Goal: Task Accomplishment & Management: Manage account settings

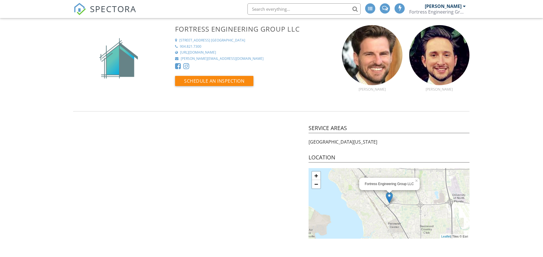
click at [98, 10] on span "SPECTORA" at bounding box center [113, 9] width 46 height 12
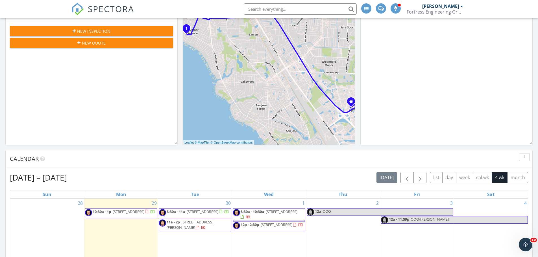
scroll to position [143, 0]
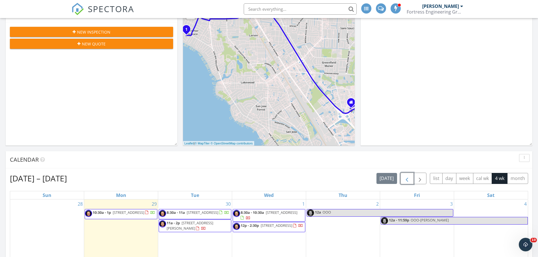
click at [402, 181] on button "button" at bounding box center [407, 179] width 13 height 12
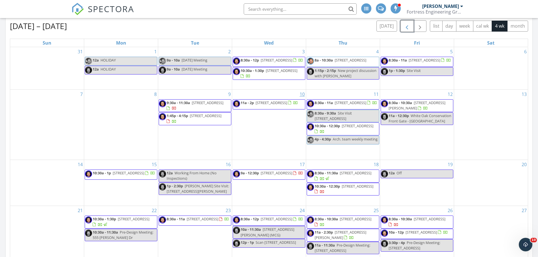
scroll to position [285, 0]
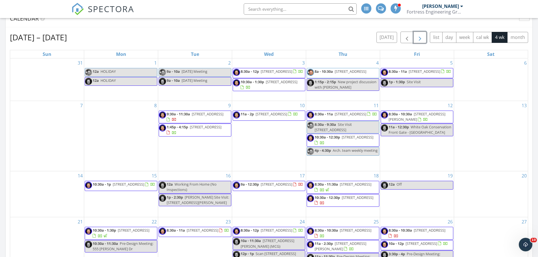
click at [425, 39] on button "button" at bounding box center [420, 38] width 13 height 12
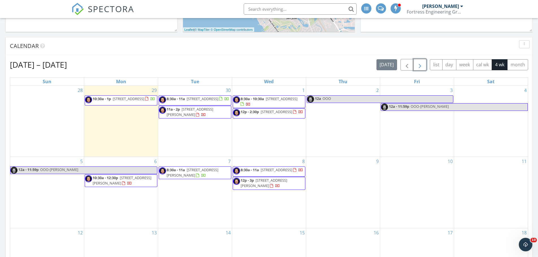
scroll to position [256, 0]
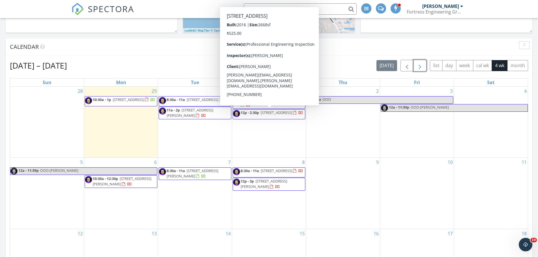
click at [262, 115] on span "[STREET_ADDRESS]" at bounding box center [277, 112] width 32 height 5
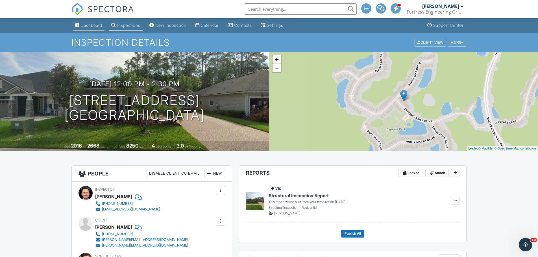
click at [96, 24] on div "Dashboard" at bounding box center [91, 25] width 21 height 5
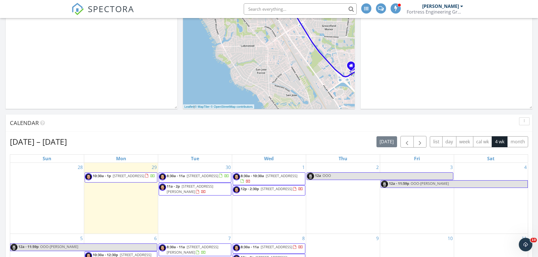
scroll to position [198, 0]
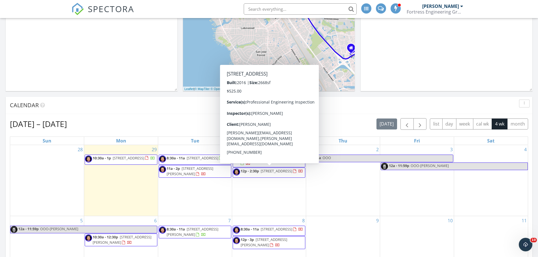
click at [259, 173] on span "12p - 2:30p" at bounding box center [250, 171] width 18 height 5
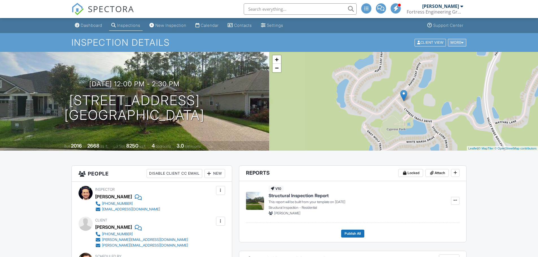
click at [452, 43] on div "More" at bounding box center [457, 43] width 18 height 8
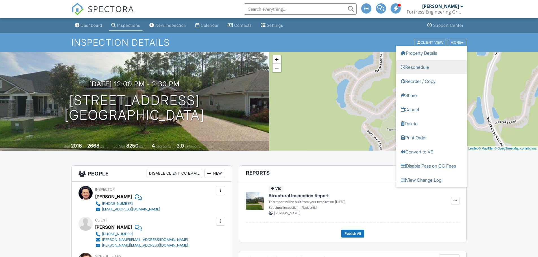
click at [427, 65] on link "Reschedule" at bounding box center [431, 67] width 71 height 14
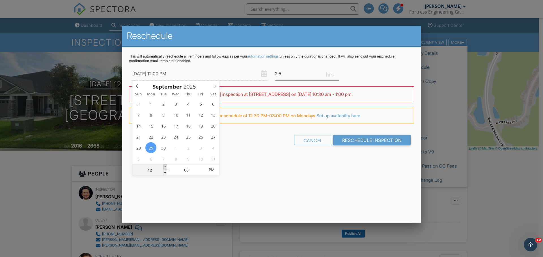
type input "09/29/2025 1:00 PM"
type input "01"
click at [164, 167] on span at bounding box center [165, 168] width 4 height 6
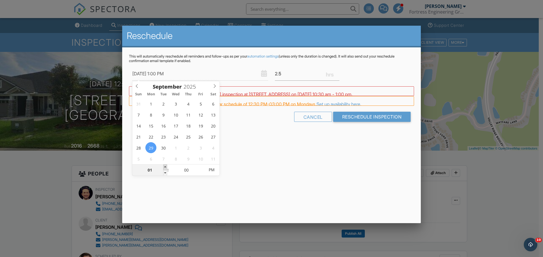
type input "09/29/2025 2:00 PM"
type input "02"
click at [164, 167] on span at bounding box center [165, 168] width 4 height 6
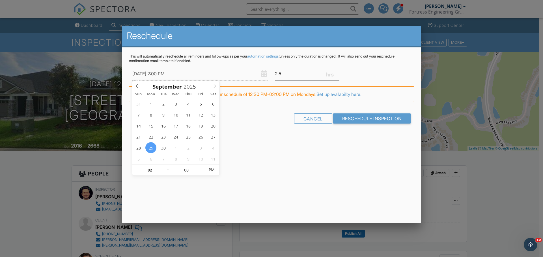
click at [232, 166] on div "Reschedule This will automatically reschedule all reminders and follow-ups as p…" at bounding box center [271, 125] width 298 height 198
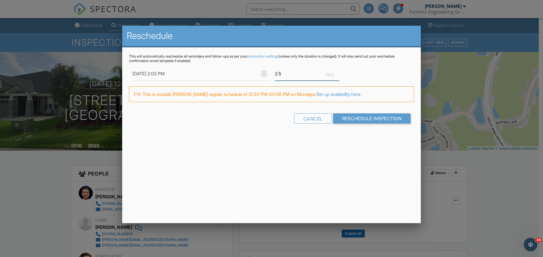
click at [301, 75] on input "2.5" at bounding box center [307, 74] width 64 height 14
click at [338, 75] on input "2.25" at bounding box center [307, 74] width 64 height 14
click at [337, 76] on input "2" at bounding box center [307, 74] width 64 height 14
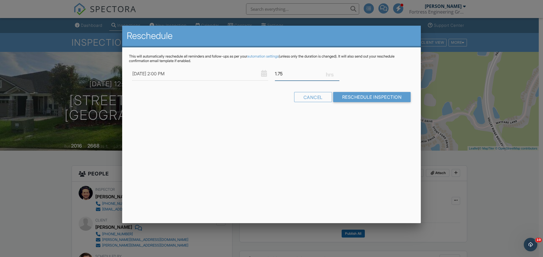
click at [337, 76] on input "1.75" at bounding box center [307, 74] width 64 height 14
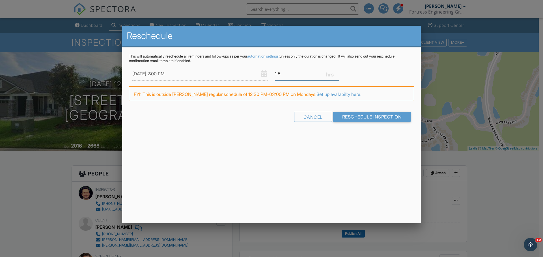
click at [337, 76] on input "1.5" at bounding box center [307, 74] width 64 height 14
click at [337, 76] on input "1.25" at bounding box center [307, 74] width 64 height 14
type input "1"
click at [337, 76] on input "1" at bounding box center [307, 74] width 64 height 14
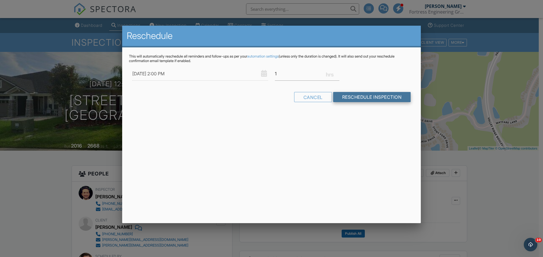
click at [358, 98] on input "Reschedule Inspection" at bounding box center [372, 97] width 78 height 10
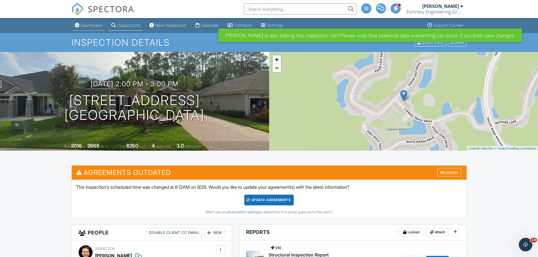
click at [90, 22] on link "Dashboard" at bounding box center [89, 25] width 32 height 10
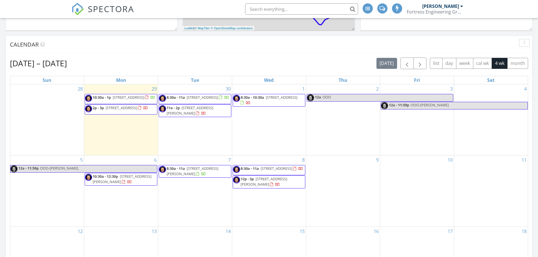
scroll to position [268, 0]
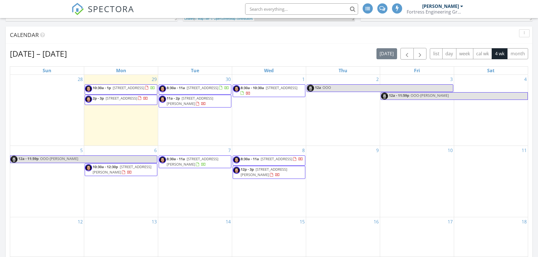
click at [118, 101] on span "[STREET_ADDRESS]" at bounding box center [122, 98] width 32 height 5
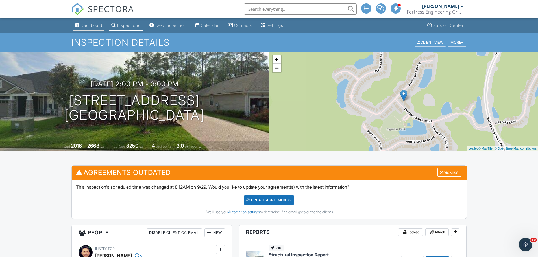
click at [91, 23] on div "Dashboard" at bounding box center [91, 25] width 21 height 5
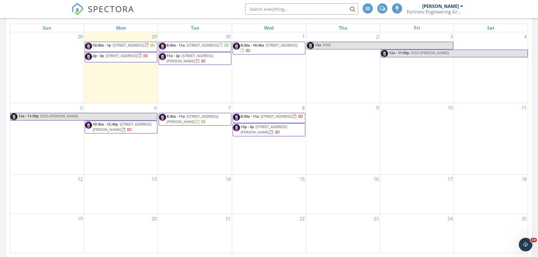
scroll to position [268, 0]
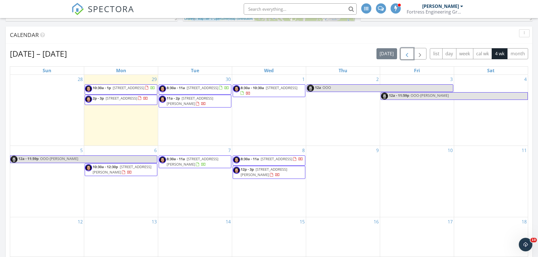
click at [406, 56] on span "button" at bounding box center [407, 54] width 7 height 7
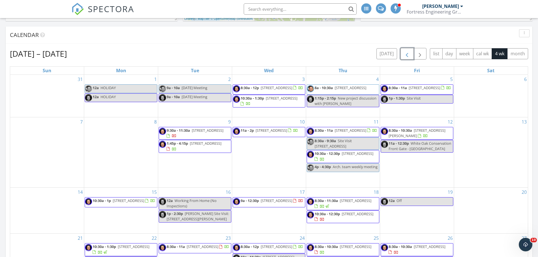
drag, startPoint x: 358, startPoint y: 109, endPoint x: 270, endPoint y: 92, distance: 89.5
click at [270, 90] on span "2743 S Ponte Vedra Blvd, PONTE VEDRA BEACH 32082" at bounding box center [277, 87] width 32 height 5
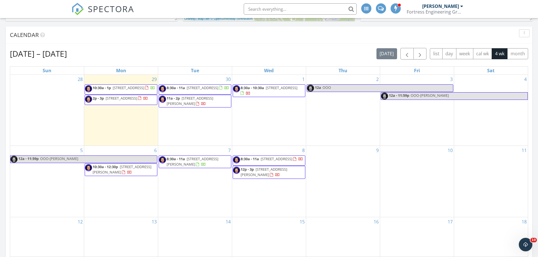
scroll to position [225, 0]
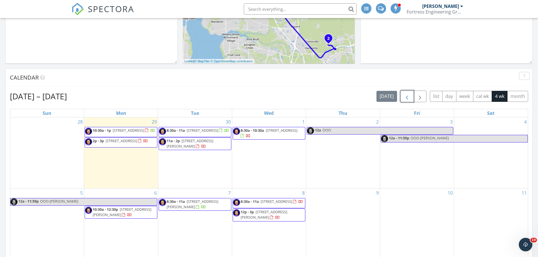
click at [403, 97] on button "button" at bounding box center [407, 97] width 13 height 12
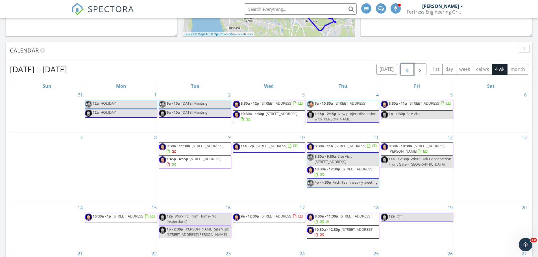
scroll to position [254, 0]
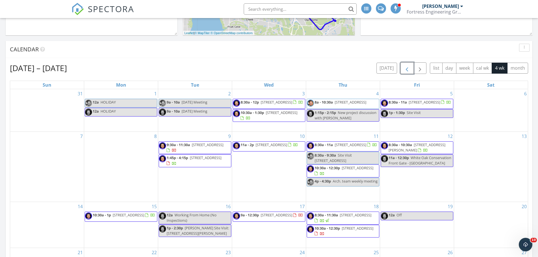
click at [194, 160] on span "8034 Green Glade Rd, Jacksonville 32256" at bounding box center [206, 157] width 32 height 5
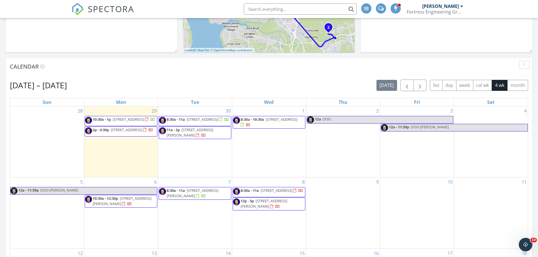
scroll to position [223, 0]
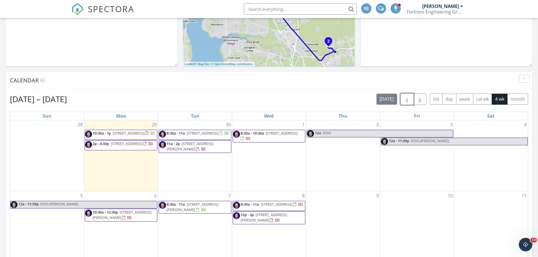
click at [413, 99] on button "button" at bounding box center [407, 100] width 13 height 12
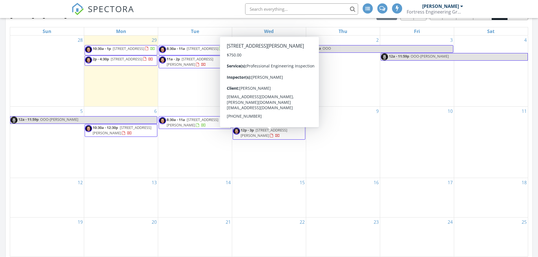
scroll to position [223, 0]
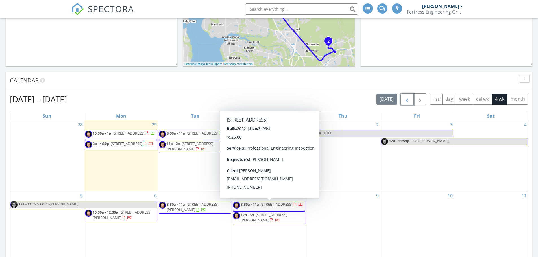
click at [407, 101] on span "button" at bounding box center [407, 99] width 7 height 7
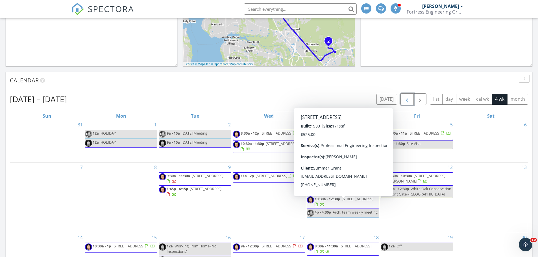
scroll to position [0, 0]
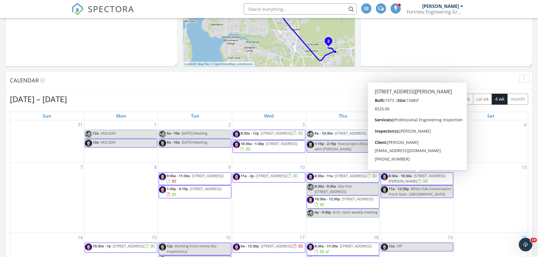
click at [421, 180] on span "5 Norberta Way, Jacksonville Beach 32250" at bounding box center [417, 178] width 57 height 10
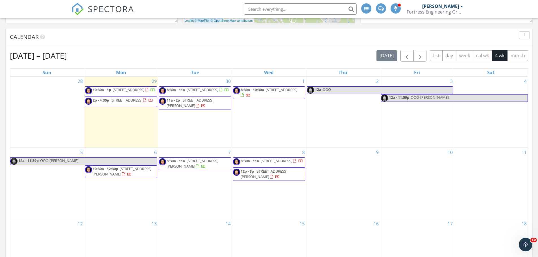
scroll to position [265, 0]
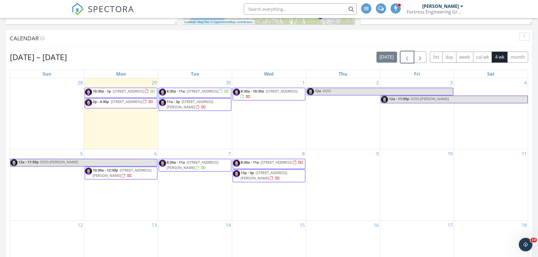
click at [406, 57] on span "button" at bounding box center [407, 57] width 7 height 7
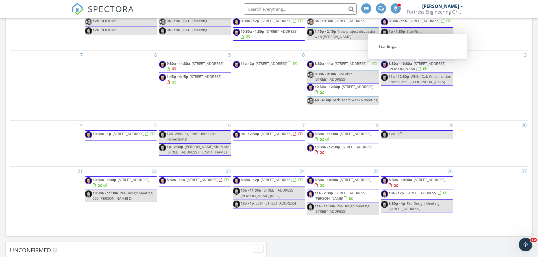
scroll to position [350, 0]
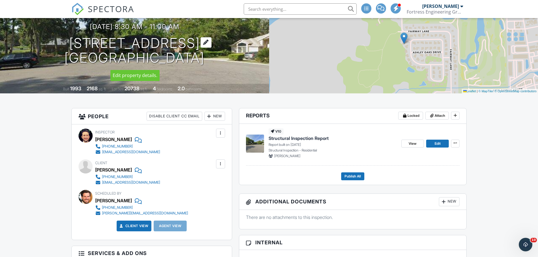
scroll to position [57, 0]
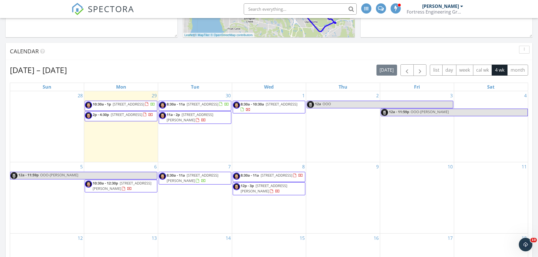
scroll to position [250, 0]
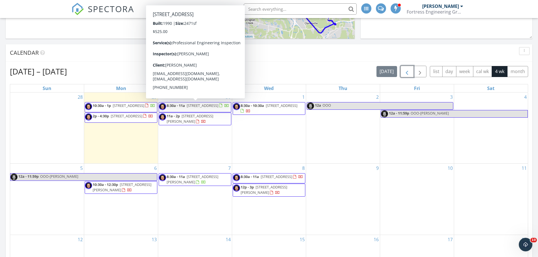
click at [407, 75] on span "button" at bounding box center [407, 71] width 7 height 7
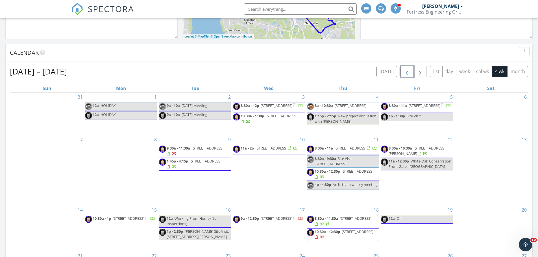
scroll to position [307, 0]
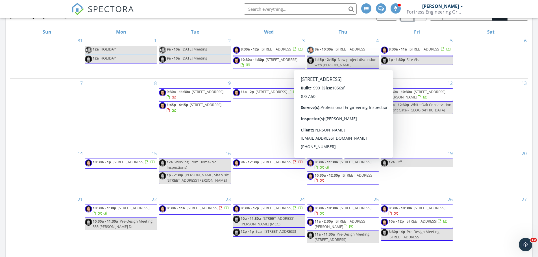
click at [368, 171] on span "8:30a - 11:30a 4207 Falcon Run Ln, Middleburg 32068" at bounding box center [343, 165] width 72 height 11
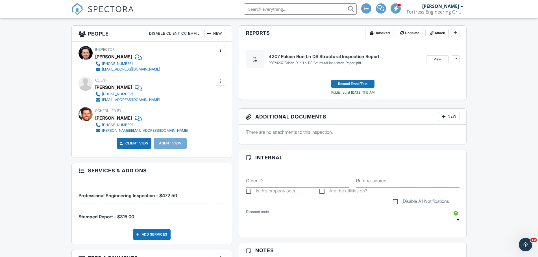
scroll to position [113, 0]
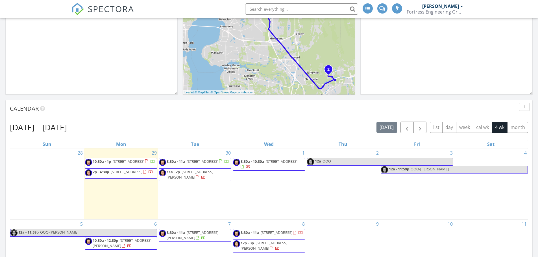
scroll to position [194, 0]
click at [405, 130] on span "button" at bounding box center [407, 127] width 7 height 7
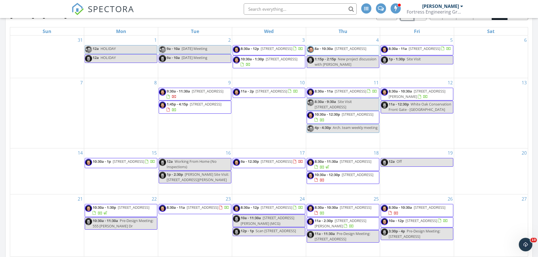
scroll to position [392, 0]
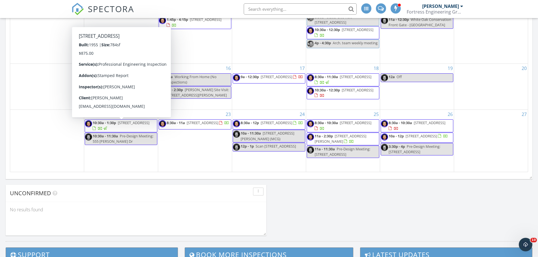
click at [118, 125] on span "5744 Blackthorn Rd, Jacksonville 32244" at bounding box center [134, 122] width 32 height 5
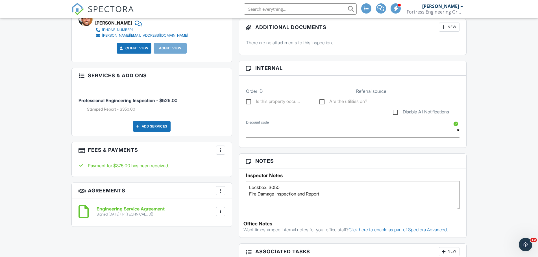
scroll to position [226, 0]
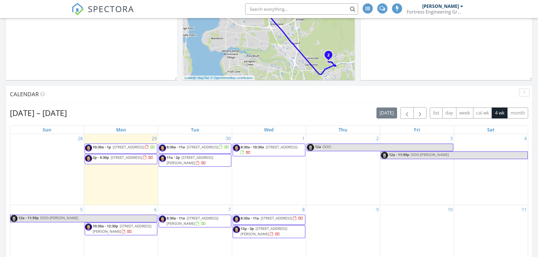
scroll to position [166, 0]
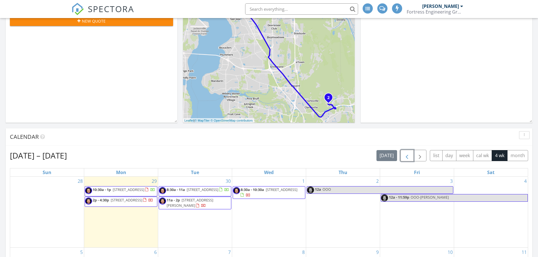
click at [402, 155] on button "button" at bounding box center [407, 156] width 13 height 12
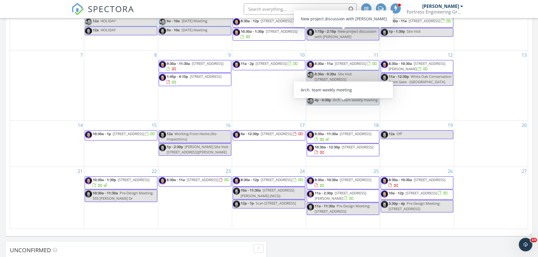
scroll to position [336, 0]
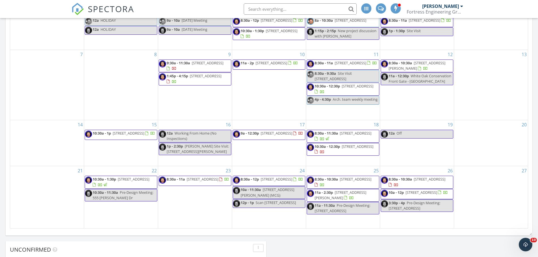
click at [331, 181] on span "8:30a - 10:30a" at bounding box center [326, 179] width 23 height 5
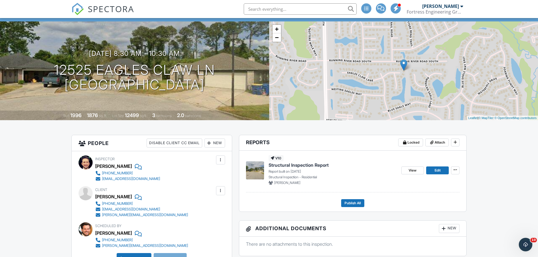
scroll to position [28, 0]
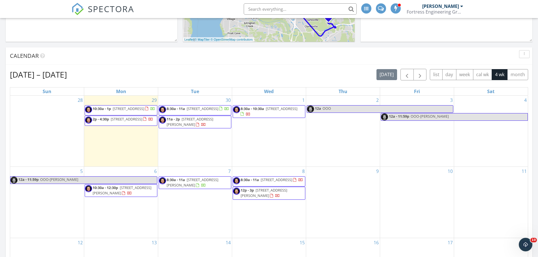
scroll to position [236, 0]
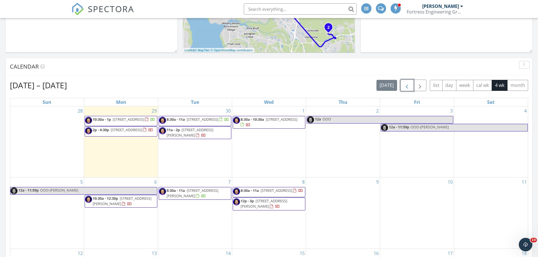
click at [410, 86] on span "button" at bounding box center [407, 85] width 7 height 7
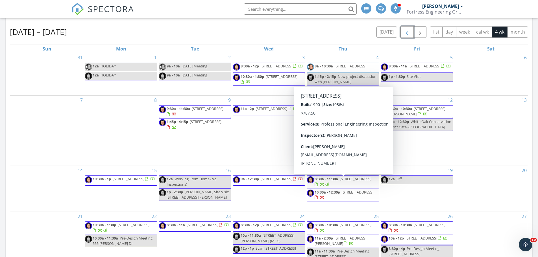
scroll to position [321, 0]
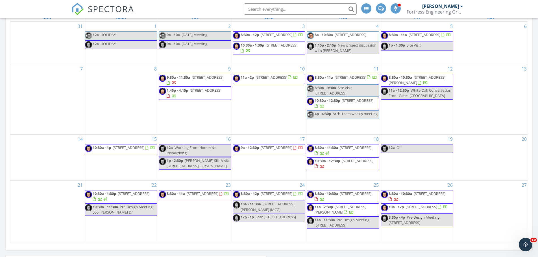
click at [428, 196] on span "[STREET_ADDRESS]" at bounding box center [430, 193] width 32 height 5
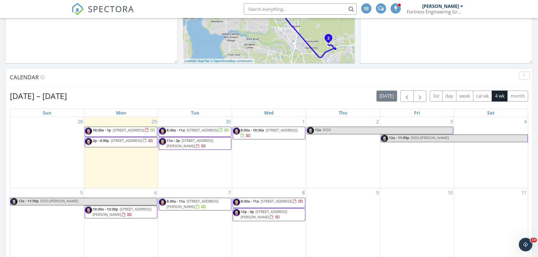
scroll to position [222, 0]
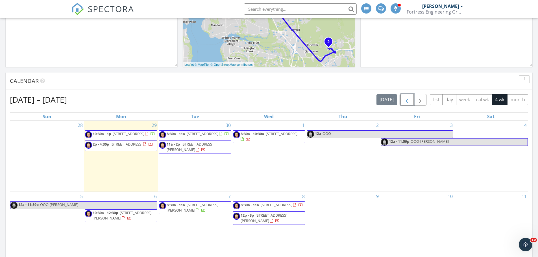
click at [409, 102] on span "button" at bounding box center [407, 100] width 7 height 7
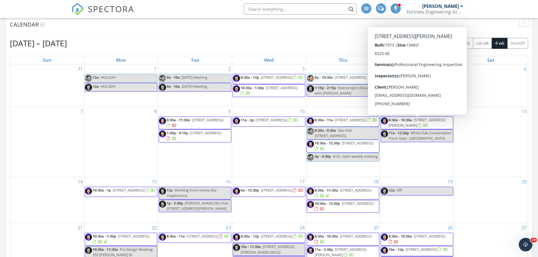
scroll to position [335, 0]
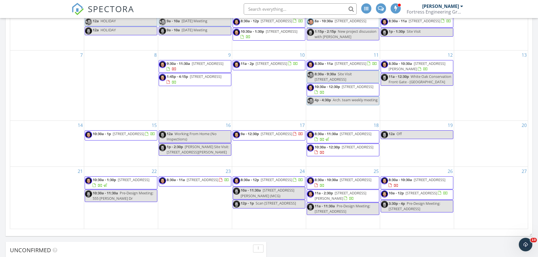
click at [406, 196] on span "4543 Tea Time Ln, Jacksonville 32257" at bounding box center [422, 193] width 32 height 5
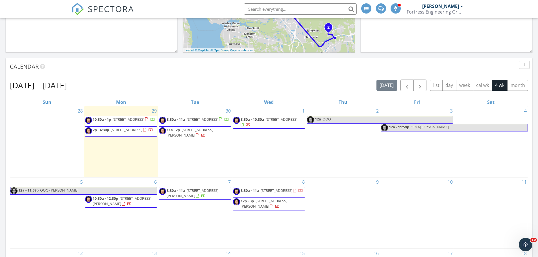
scroll to position [236, 0]
click at [408, 88] on span "button" at bounding box center [407, 86] width 7 height 7
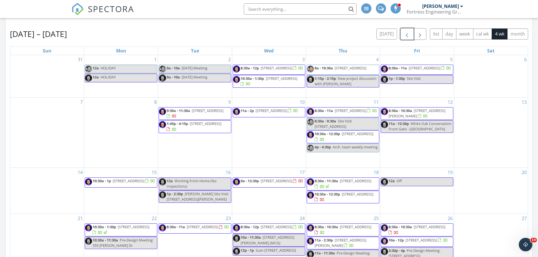
scroll to position [264, 0]
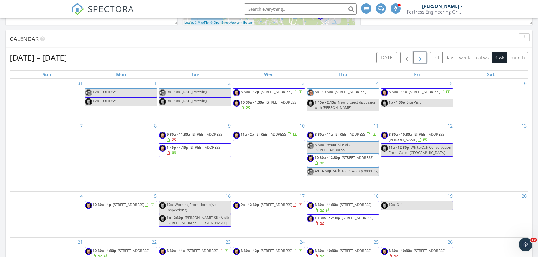
click at [421, 60] on span "button" at bounding box center [420, 58] width 7 height 7
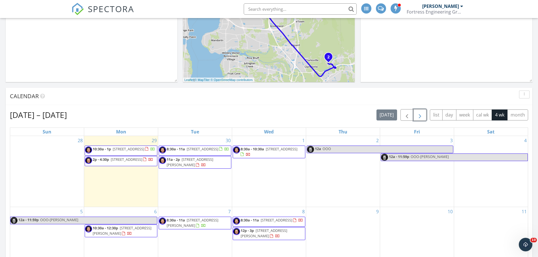
scroll to position [208, 0]
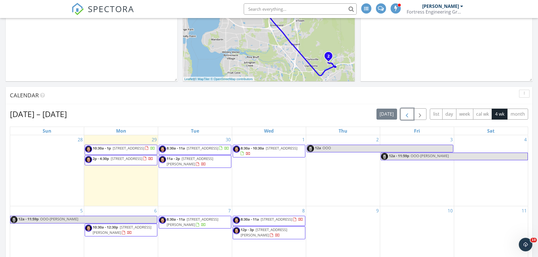
click at [409, 117] on span "button" at bounding box center [407, 114] width 7 height 7
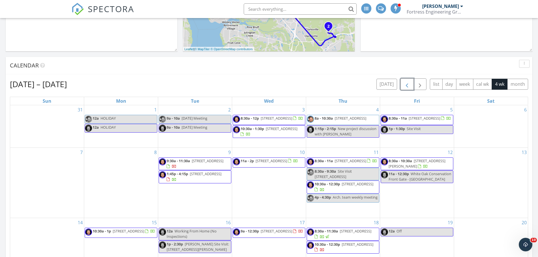
scroll to position [236, 0]
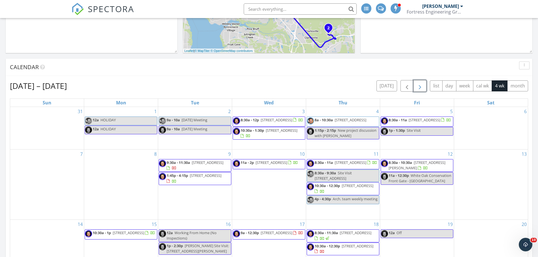
click at [418, 85] on span "button" at bounding box center [420, 86] width 7 height 7
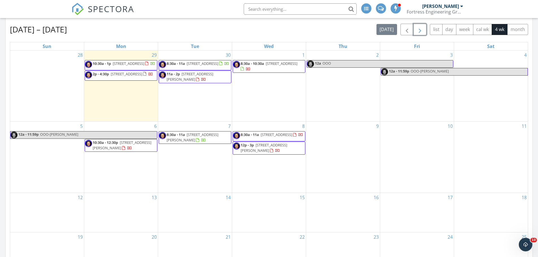
scroll to position [264, 0]
